Goal: Transaction & Acquisition: Purchase product/service

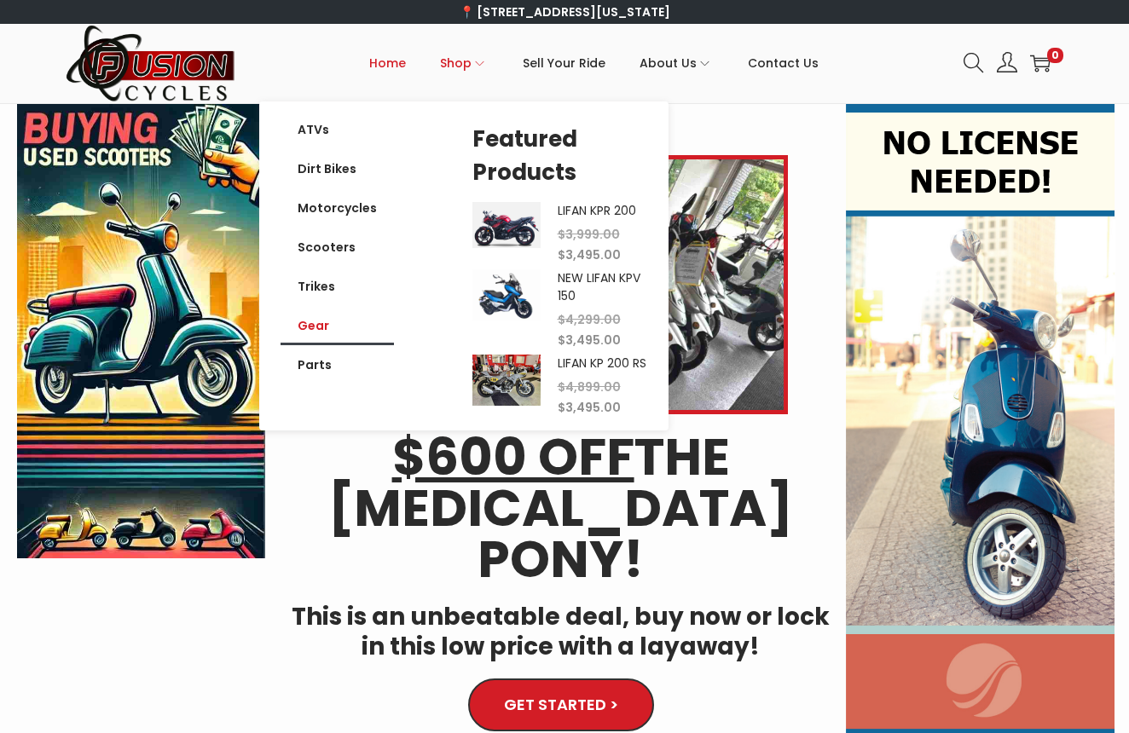
click at [316, 325] on link "Gear" at bounding box center [337, 325] width 113 height 39
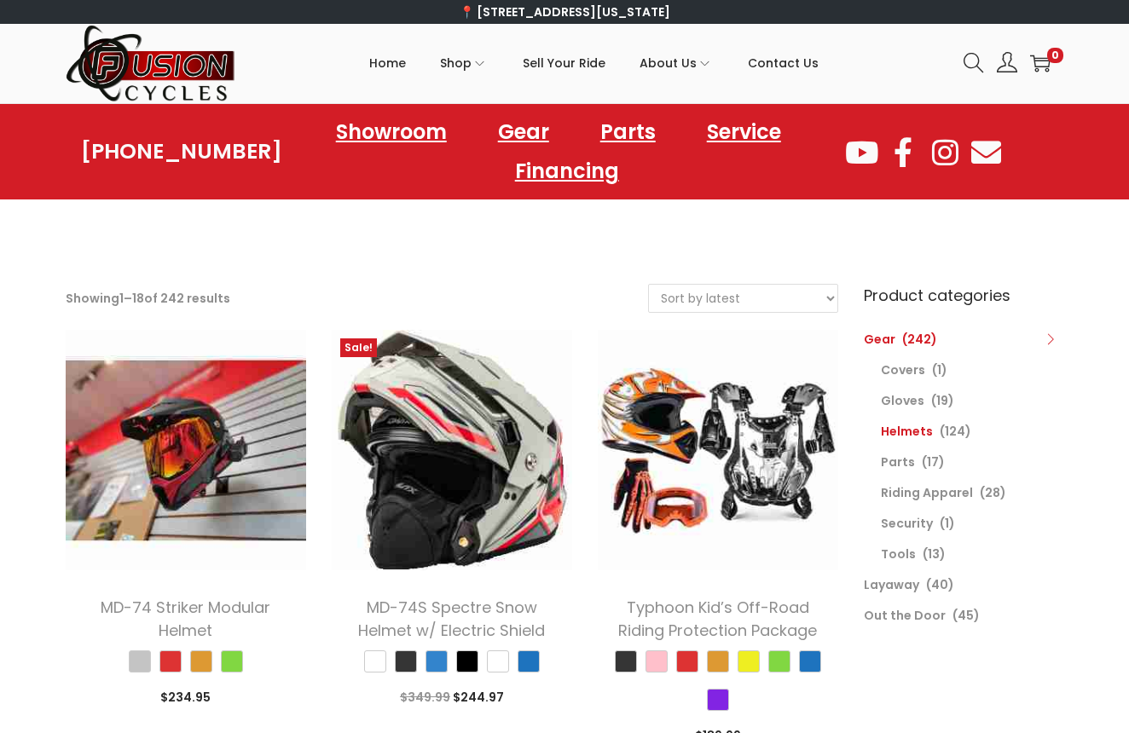
click at [908, 426] on link "Helmets" at bounding box center [907, 431] width 52 height 17
click at [911, 431] on link "Helmets" at bounding box center [907, 431] width 52 height 17
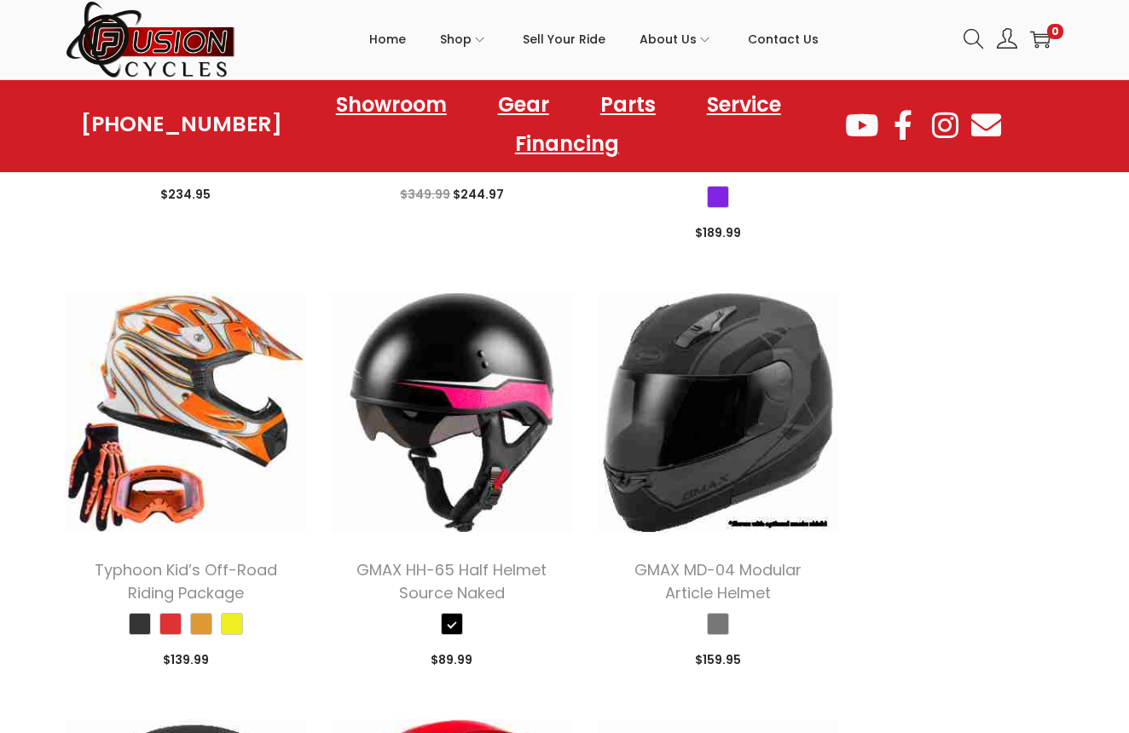
scroll to position [504, 0]
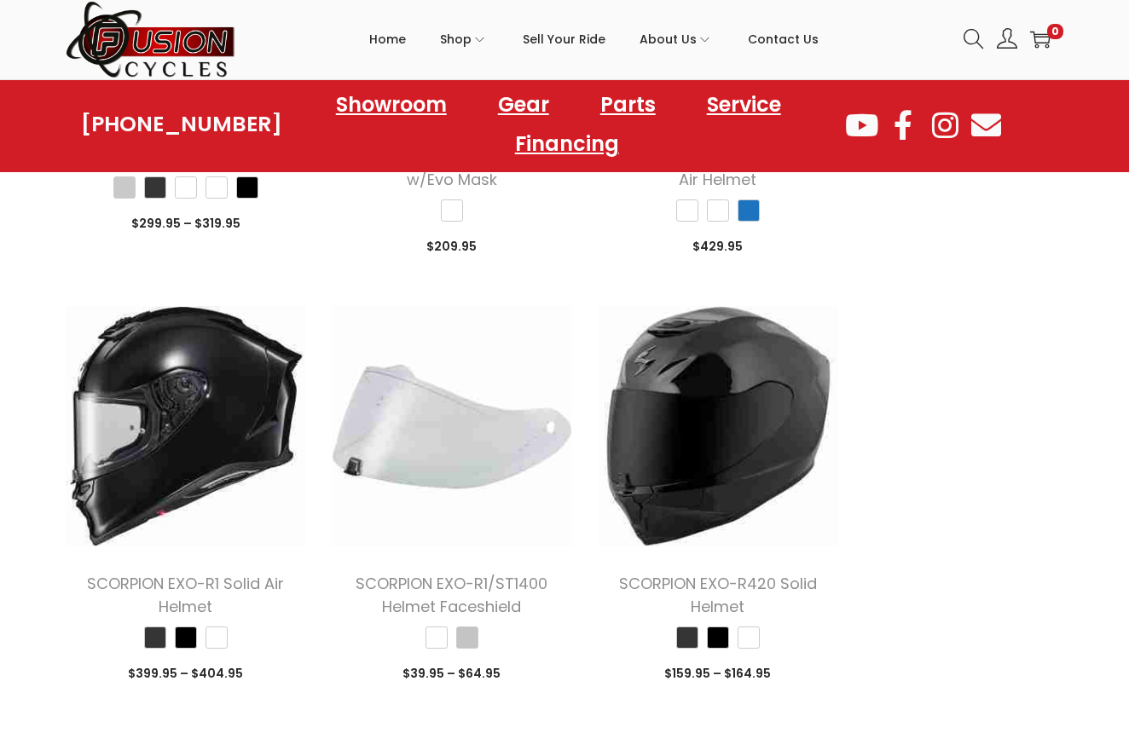
scroll to position [5235, 0]
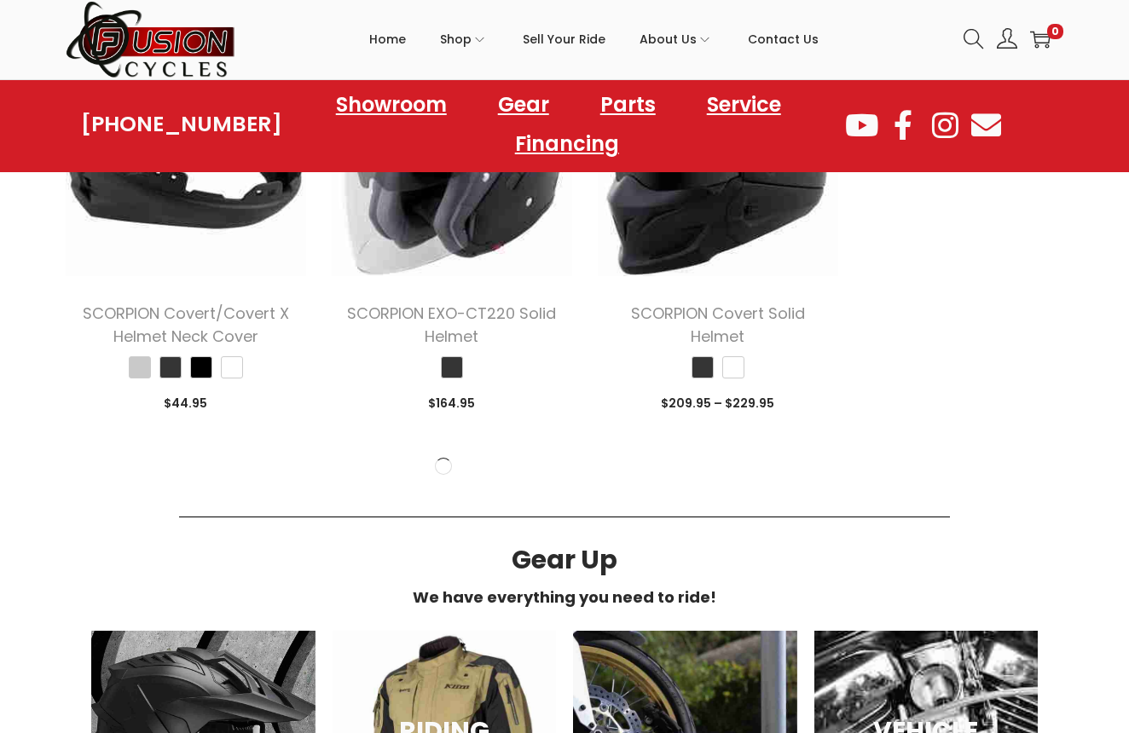
scroll to position [7771, 0]
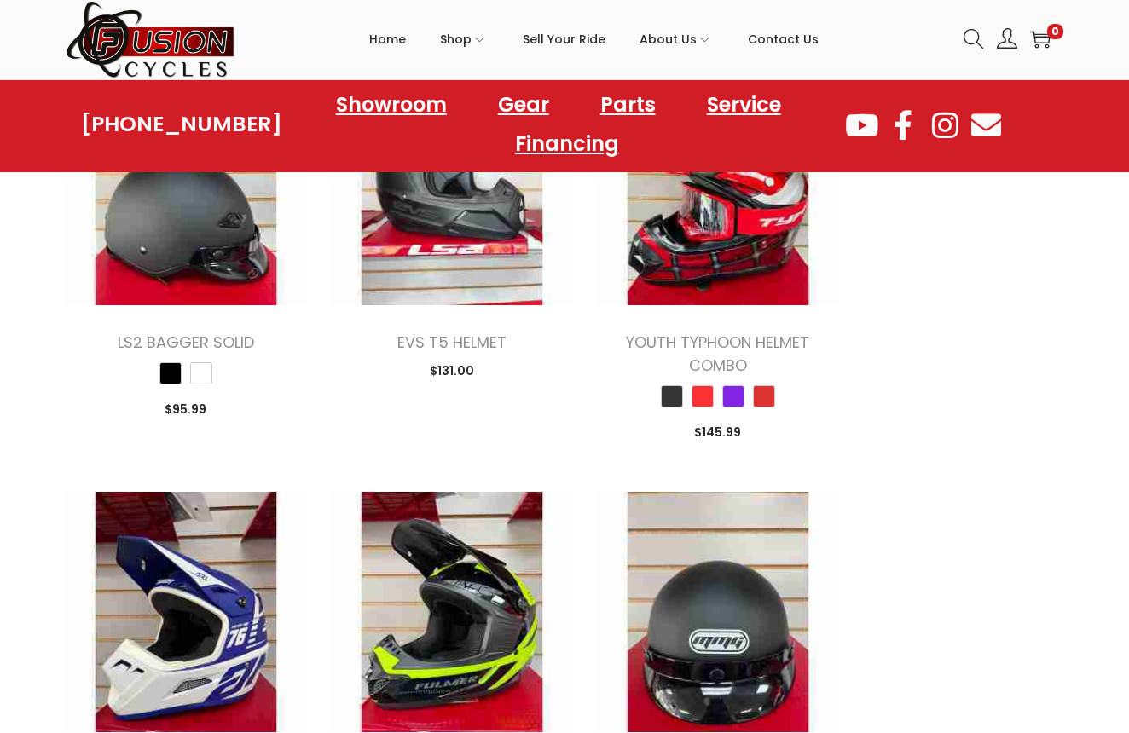
scroll to position [15362, 0]
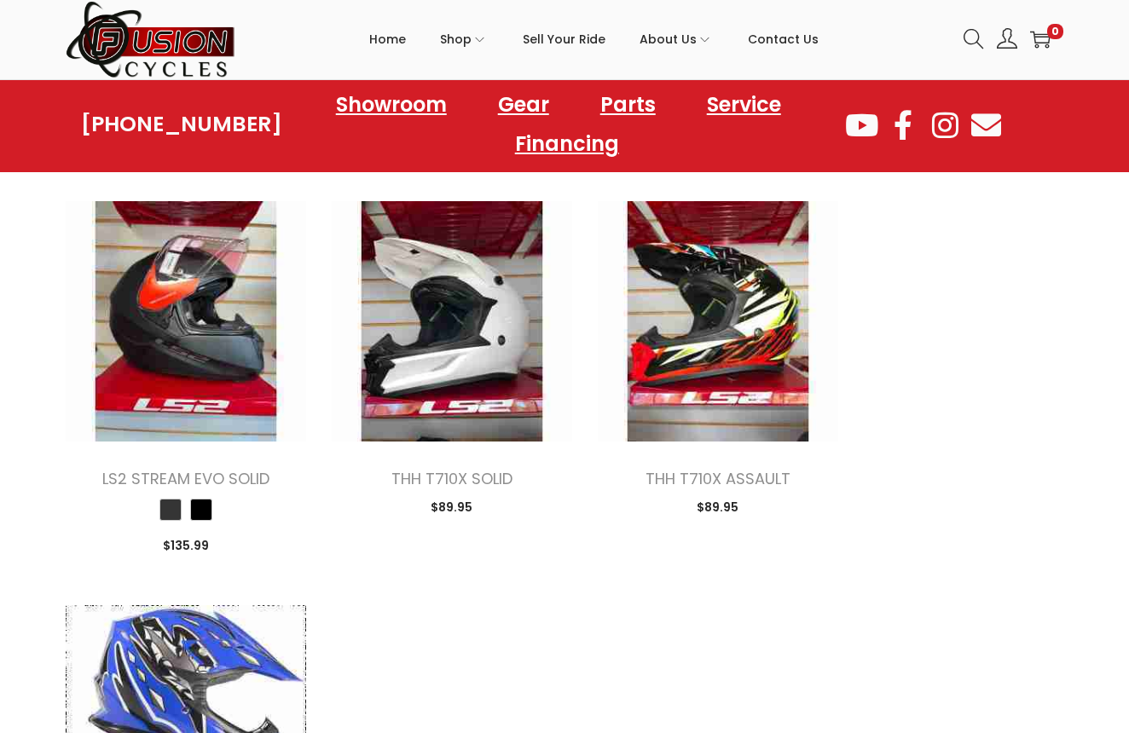
scroll to position [17263, 0]
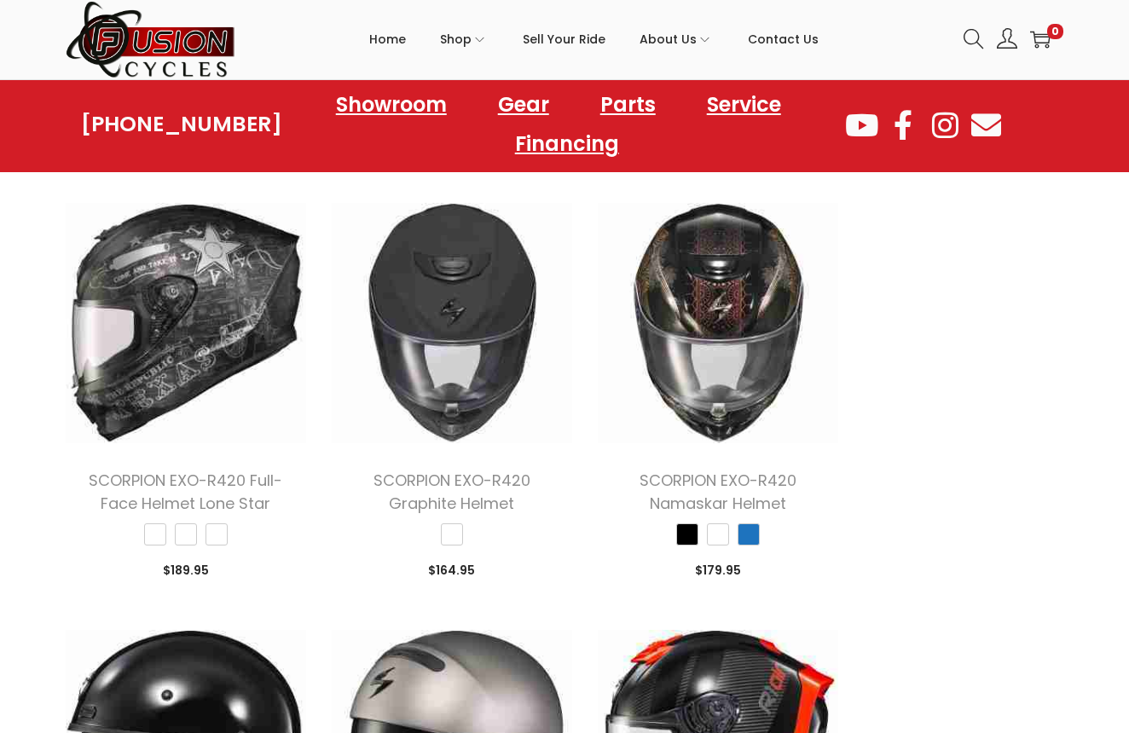
scroll to position [4481, 0]
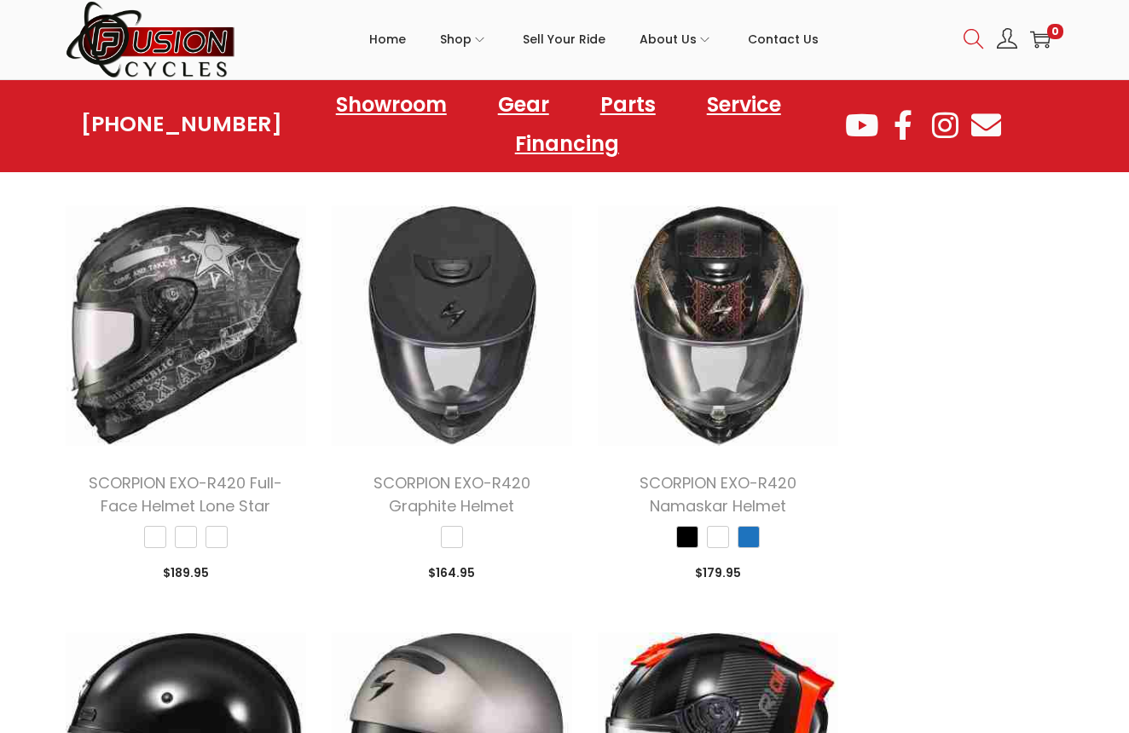
click at [973, 31] on icon at bounding box center [973, 39] width 20 height 20
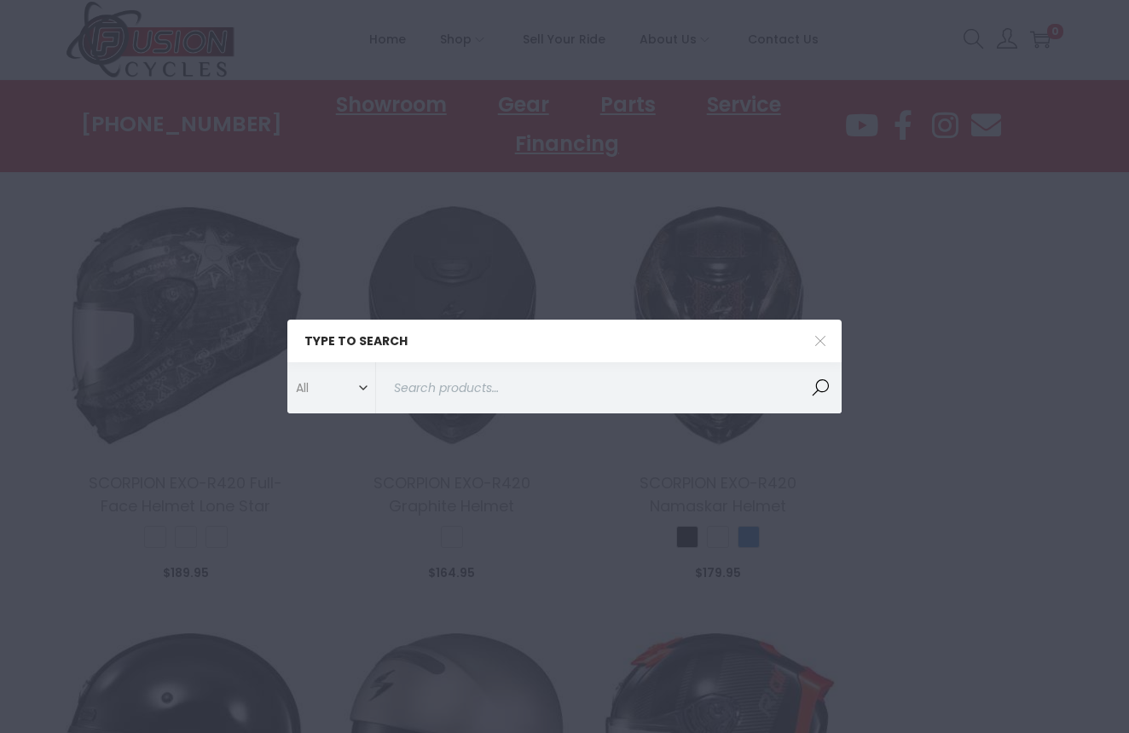
paste input "LS2 FF901 Advant X Helmet"
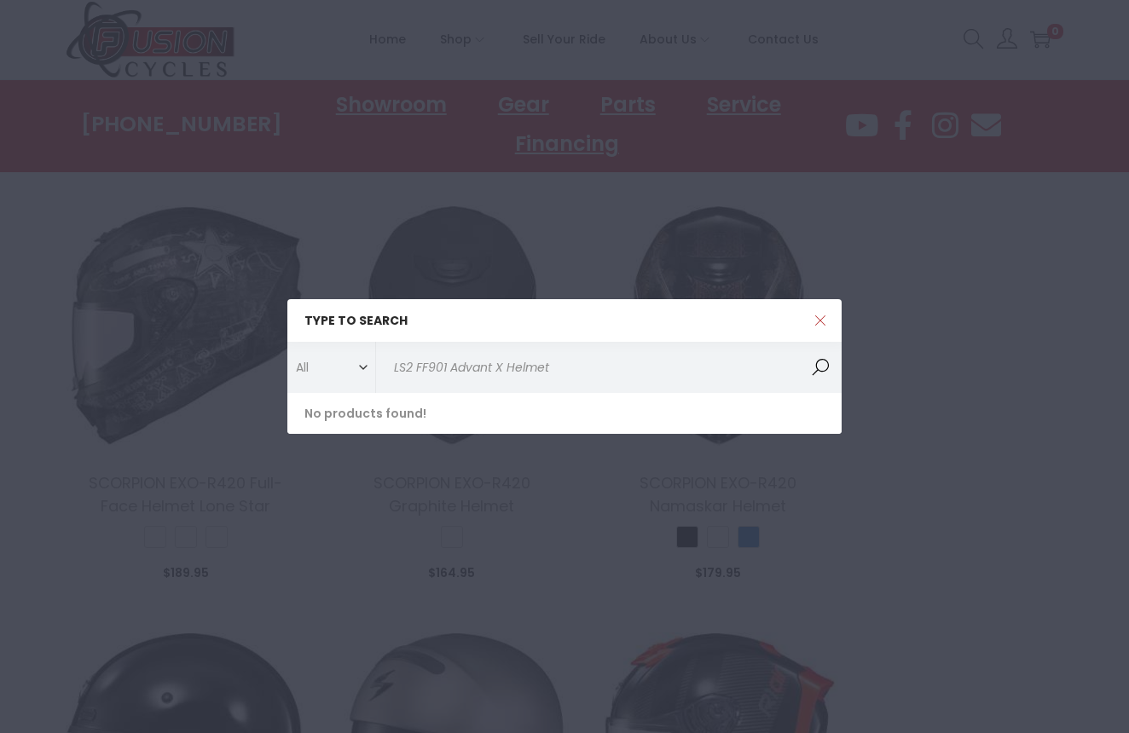
type input "LS2 FF901 Advant X Helmet"
click at [823, 321] on icon at bounding box center [820, 321] width 12 height 12
